Goal: Information Seeking & Learning: Stay updated

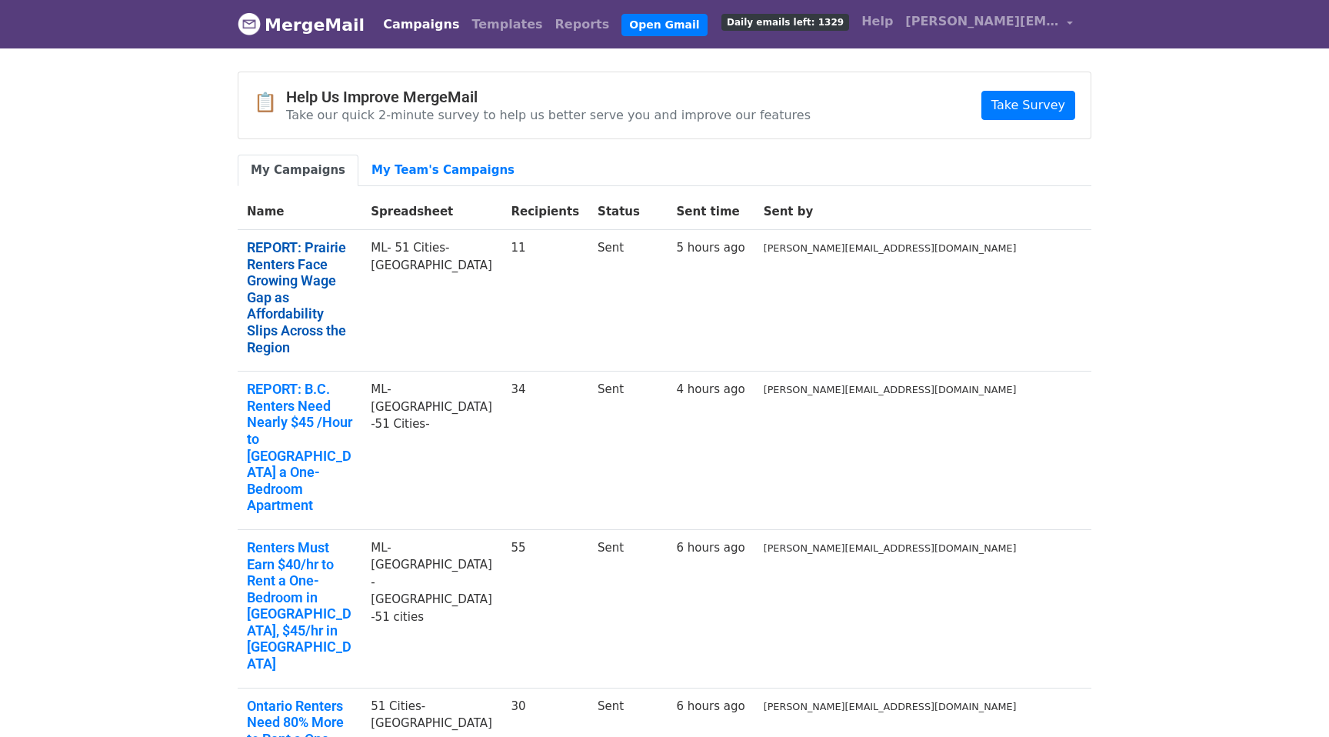
click at [352, 273] on link "REPORT: Prairie Renters Face Growing Wage Gap as Affordability Slips Across the…" at bounding box center [299, 297] width 105 height 116
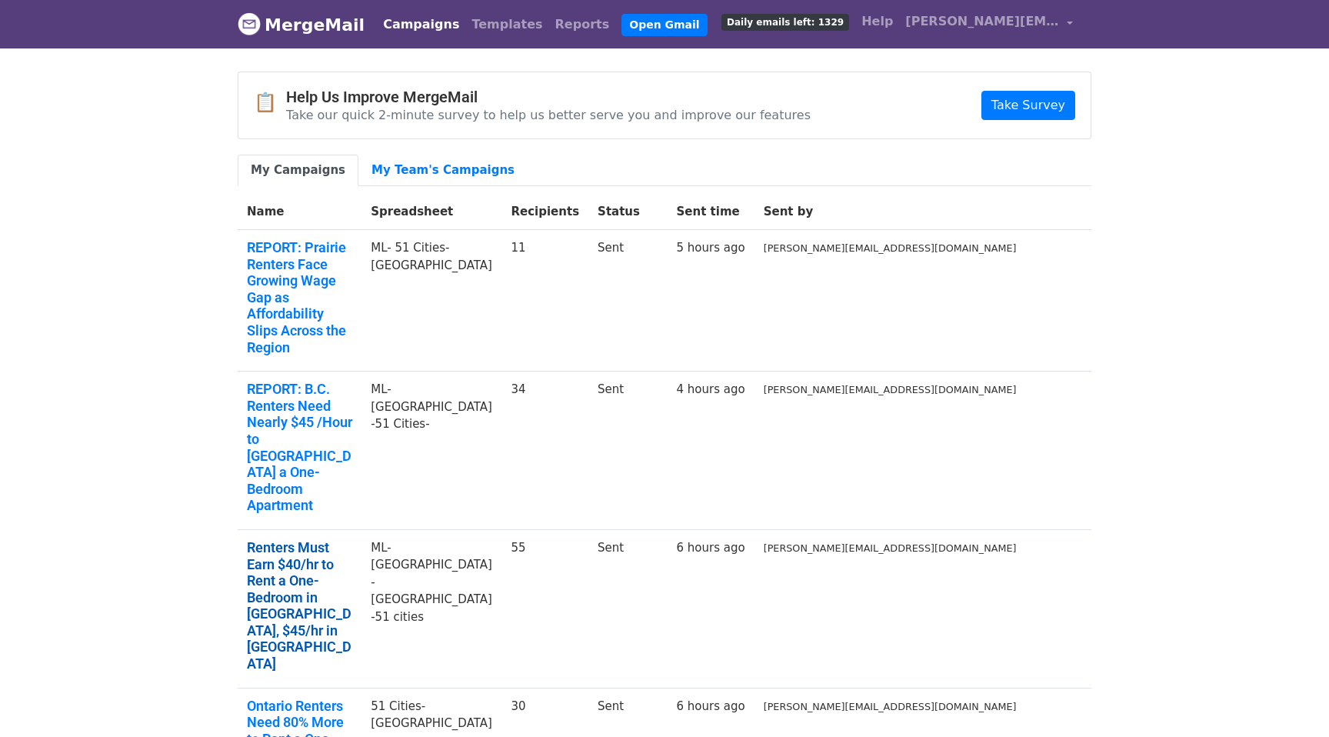
click at [327, 539] on link "Renters Must Earn $40/hr to Rent a One-Bedroom in GTA, $45/hr in Toronto" at bounding box center [299, 605] width 105 height 133
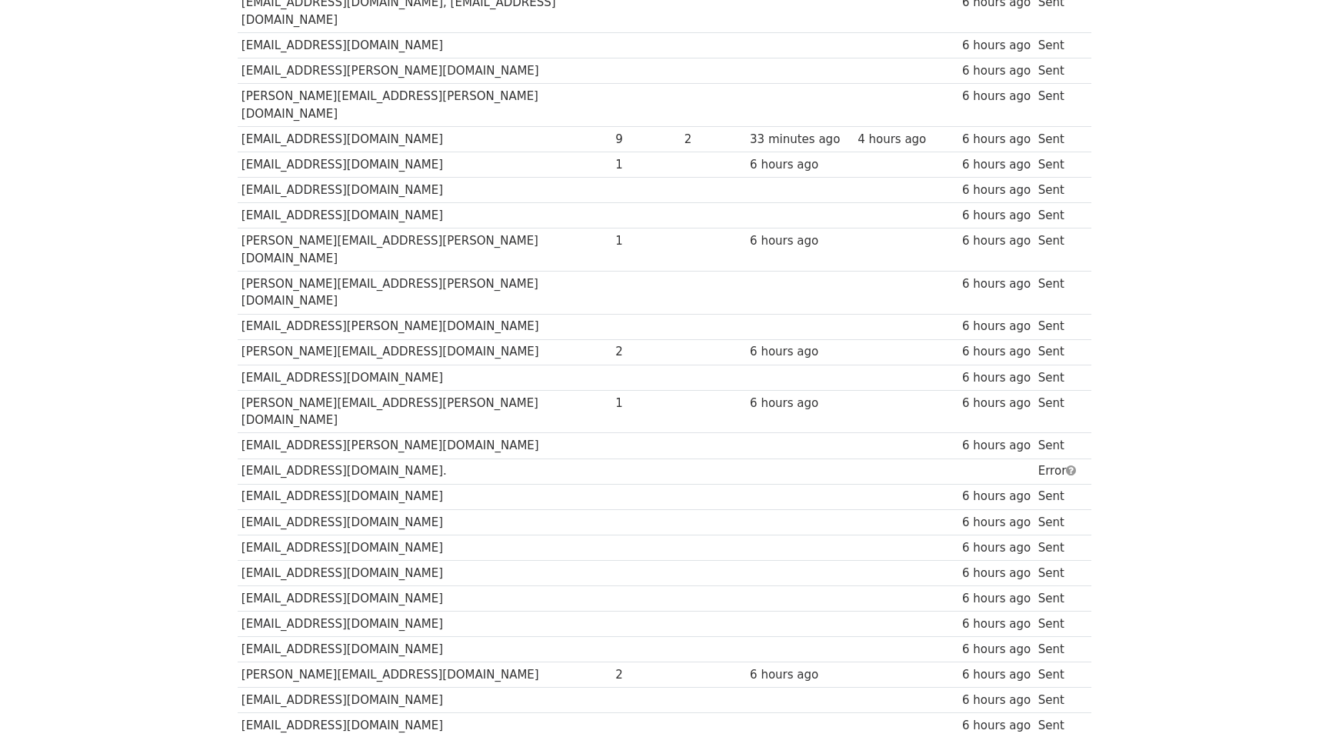
scroll to position [1057, 0]
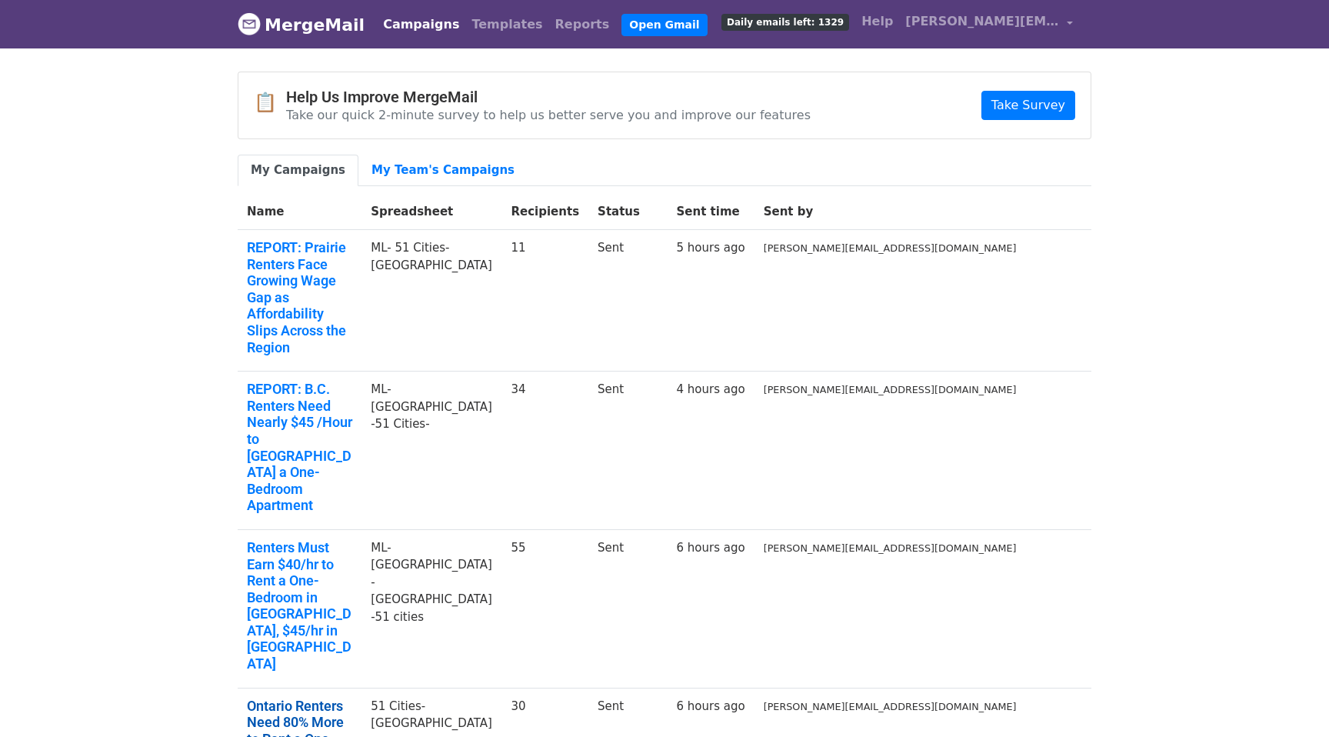
click at [303, 697] on link "Ontario Renters Need 80% More to Rent a One-Bedroom" at bounding box center [299, 730] width 105 height 66
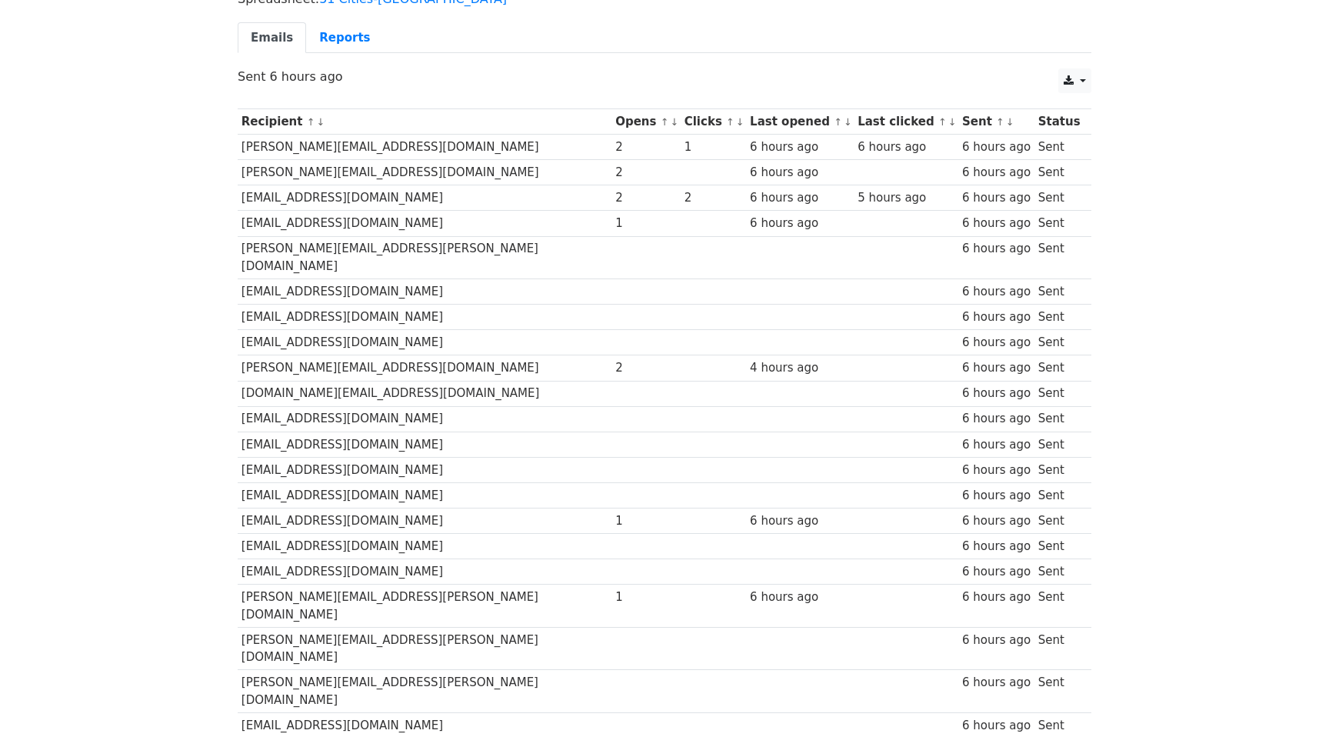
scroll to position [108, 0]
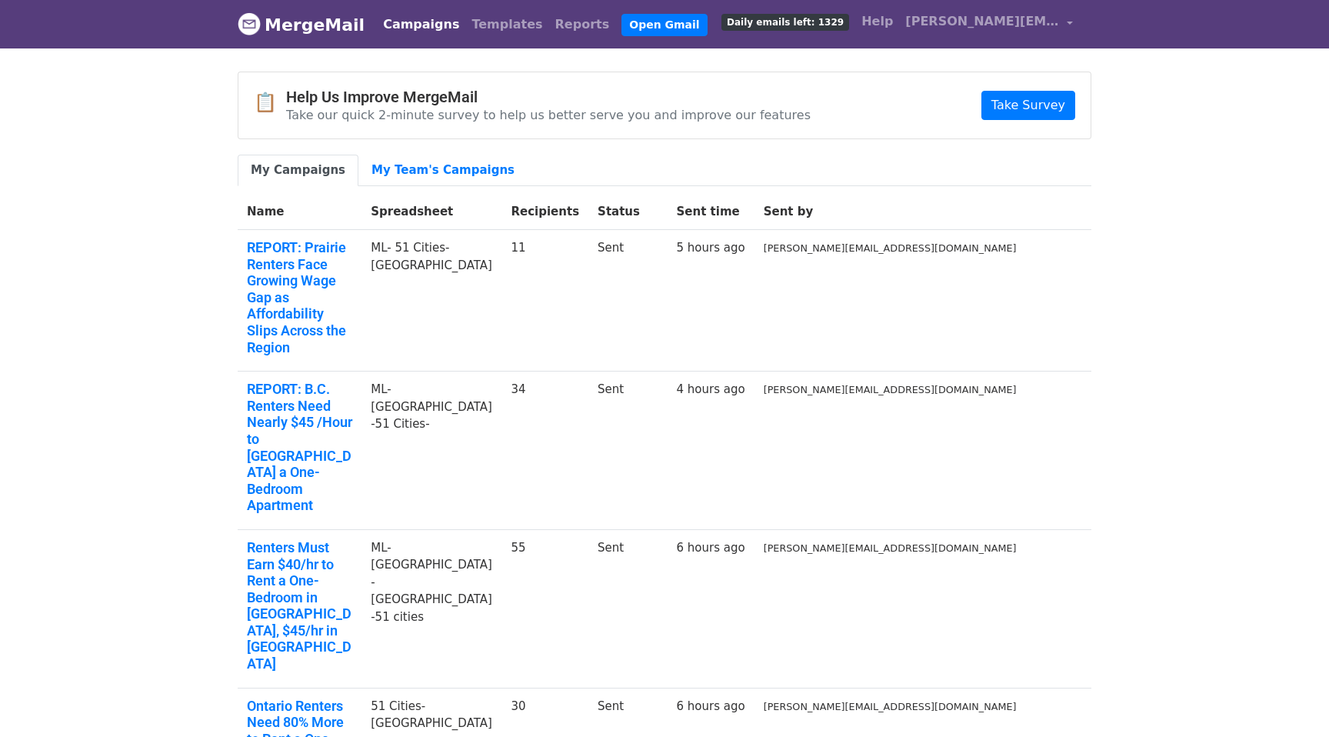
scroll to position [37, 0]
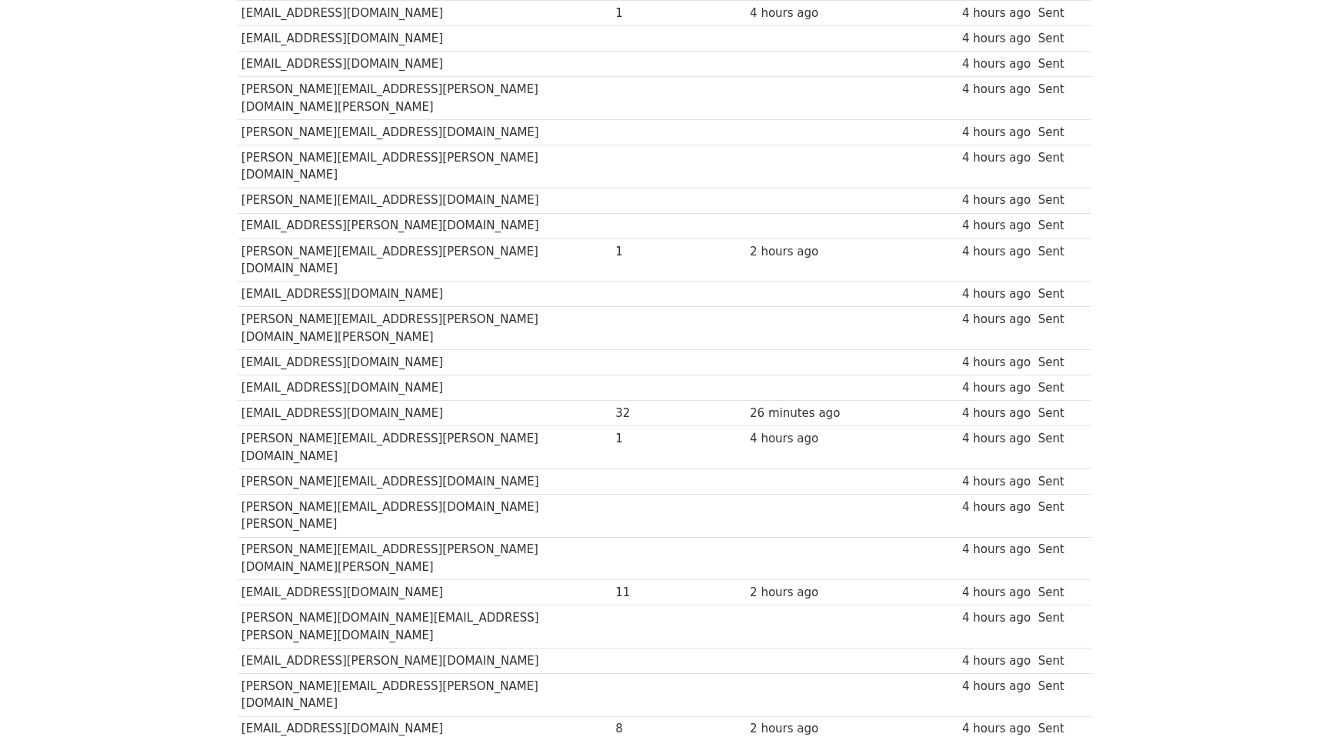
scroll to position [776, 0]
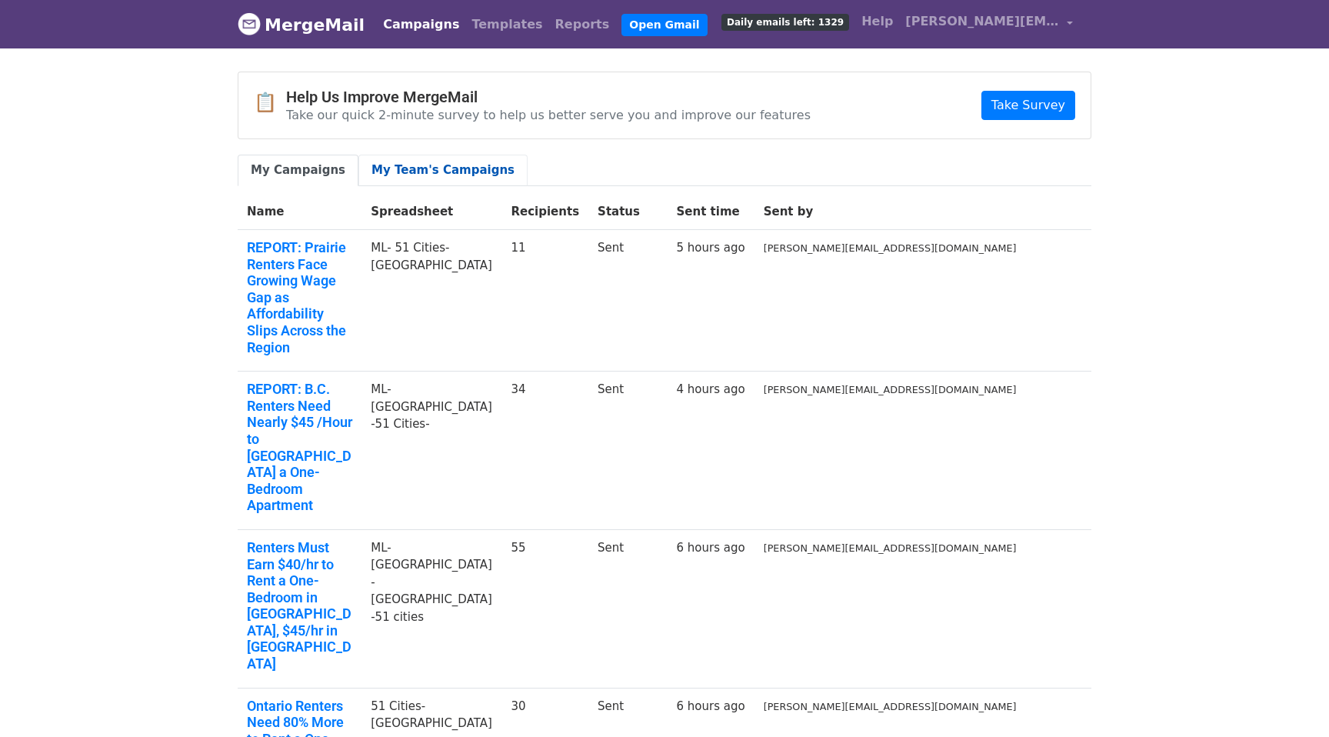
scroll to position [388, 0]
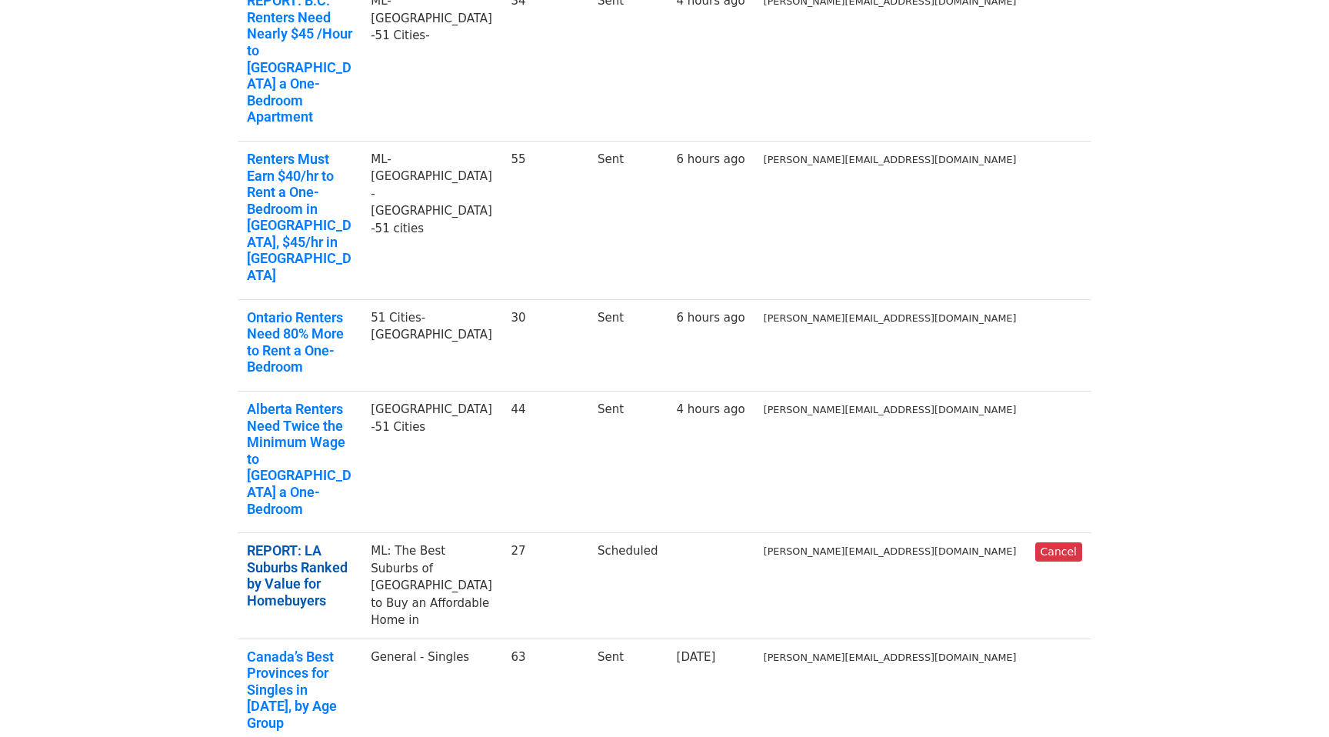
click at [352, 542] on link "REPORT: LA Suburbs Ranked by Value for Homebuyers" at bounding box center [299, 575] width 105 height 66
